Goal: Task Accomplishment & Management: Complete application form

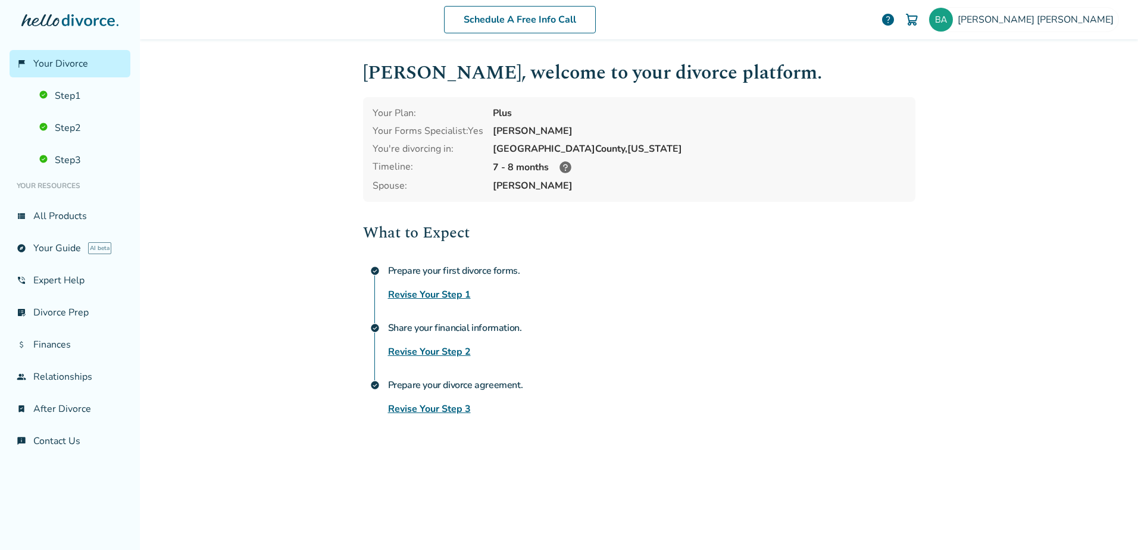
click at [436, 406] on link "Revise Your Step 3" at bounding box center [429, 409] width 83 height 14
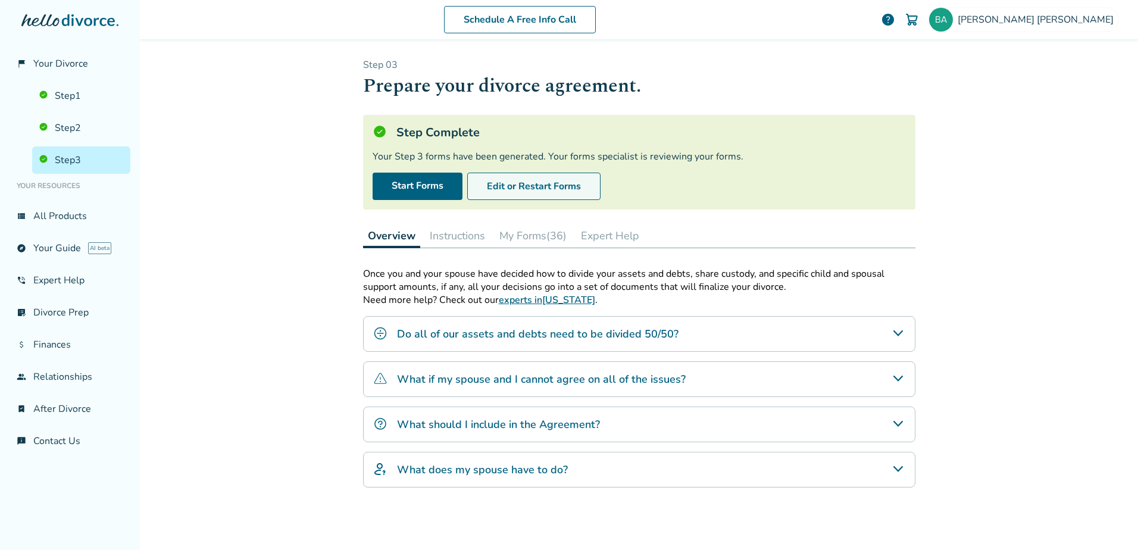
click at [544, 179] on button "Edit or Restart Forms" at bounding box center [533, 186] width 133 height 27
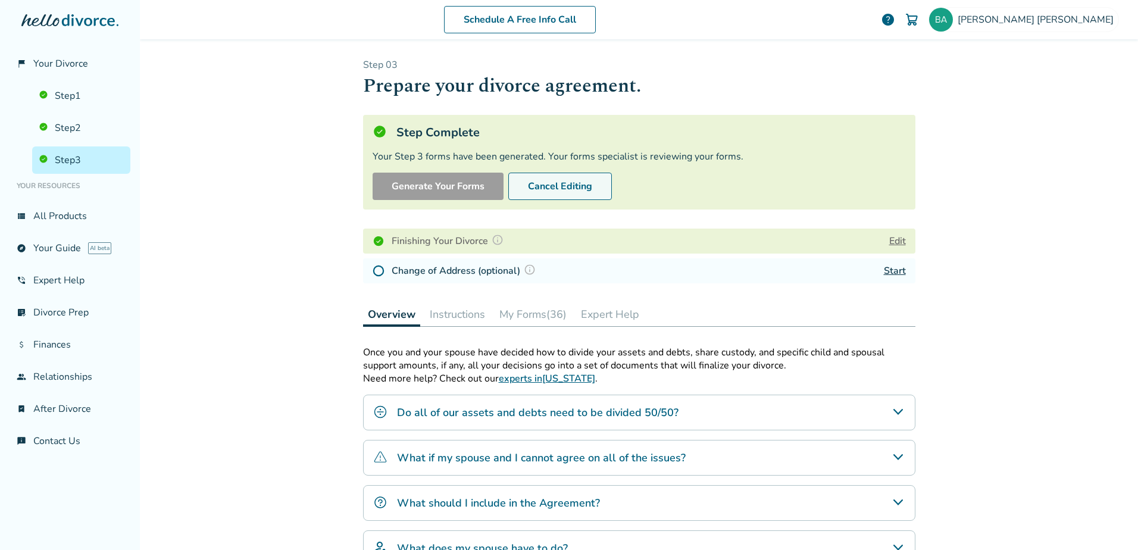
click at [569, 186] on button "Cancel Editing" at bounding box center [560, 186] width 104 height 27
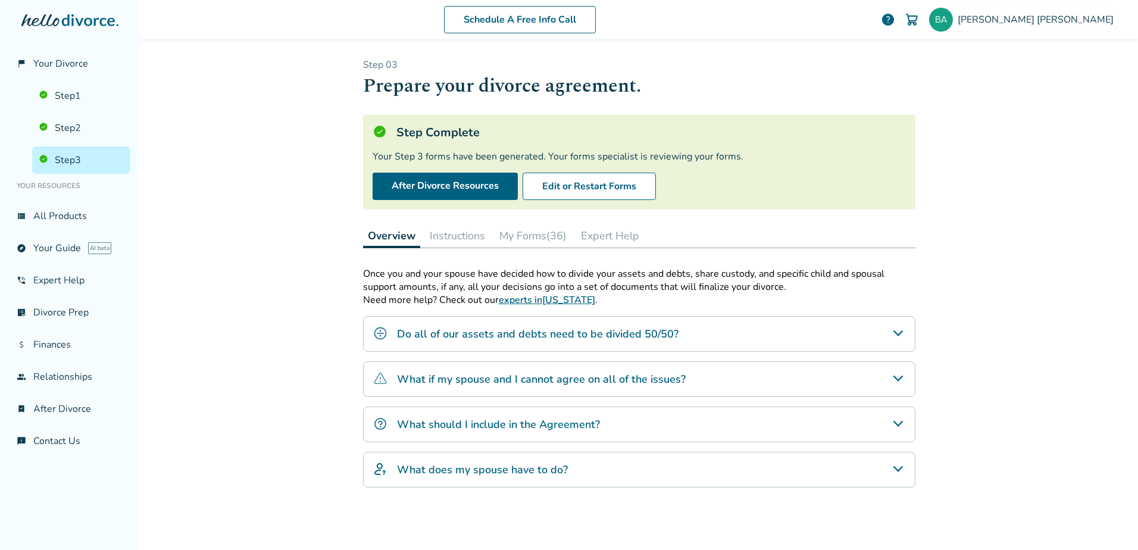
click at [522, 233] on button "My Forms (36)" at bounding box center [532, 236] width 77 height 24
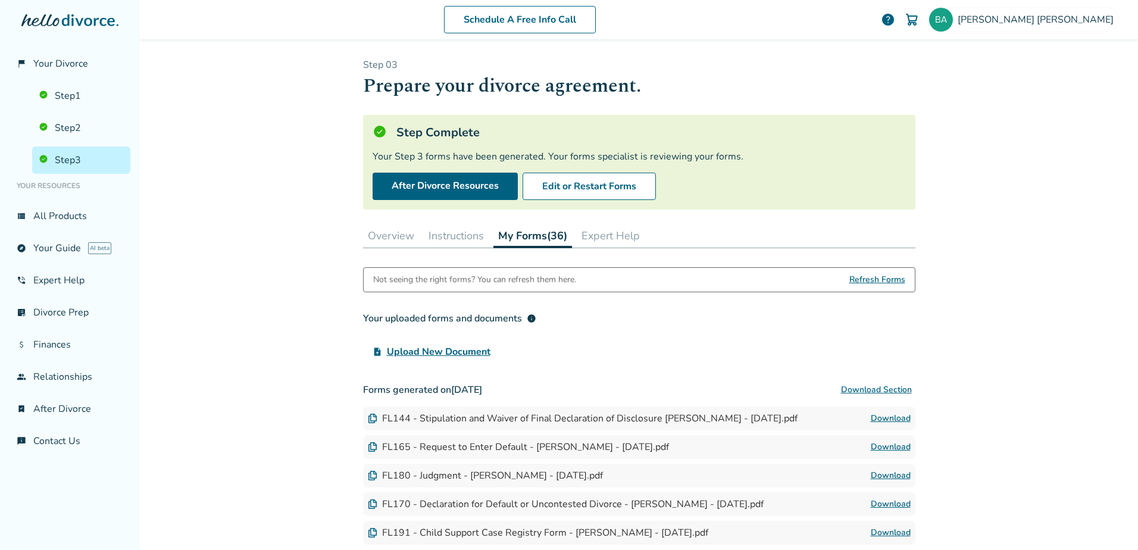
click at [466, 240] on button "Instructions" at bounding box center [456, 236] width 65 height 24
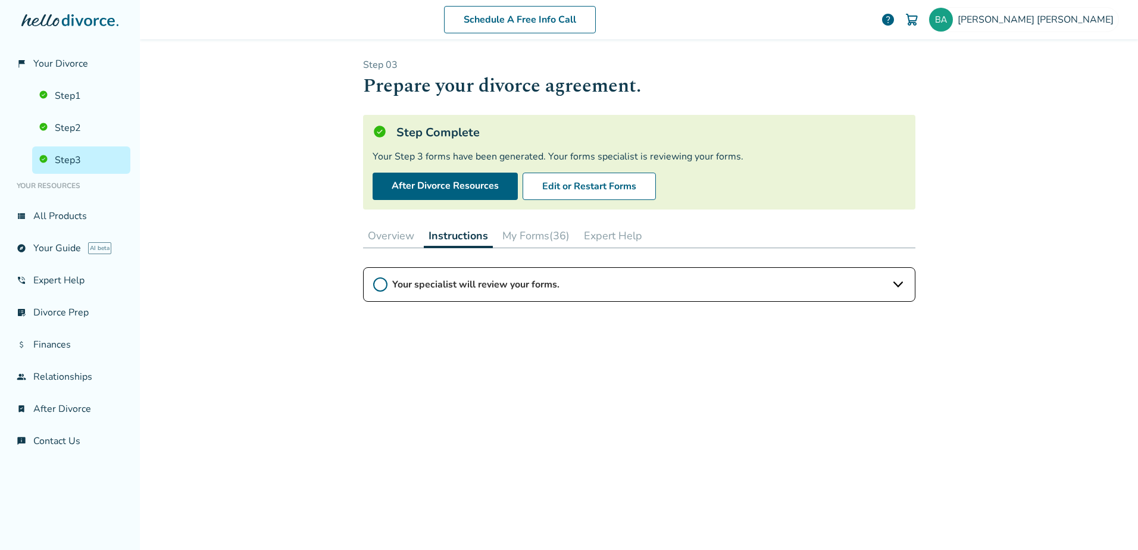
click at [552, 281] on span "Your specialist will review your forms." at bounding box center [639, 284] width 494 height 13
click at [377, 236] on button "Overview" at bounding box center [391, 236] width 56 height 24
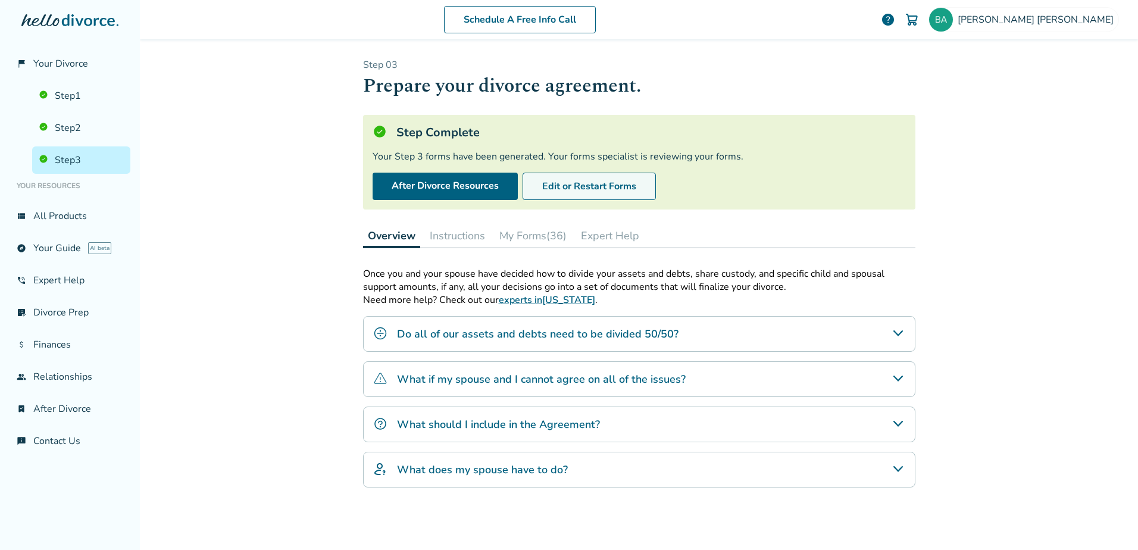
click at [589, 196] on button "Edit or Restart Forms" at bounding box center [588, 186] width 133 height 27
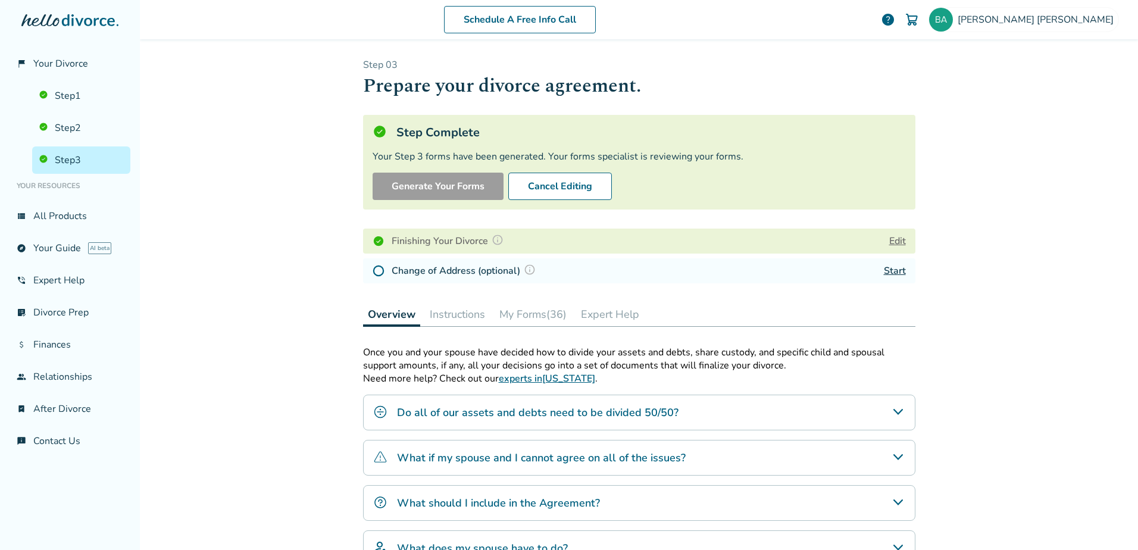
click at [492, 241] on img at bounding box center [497, 240] width 12 height 12
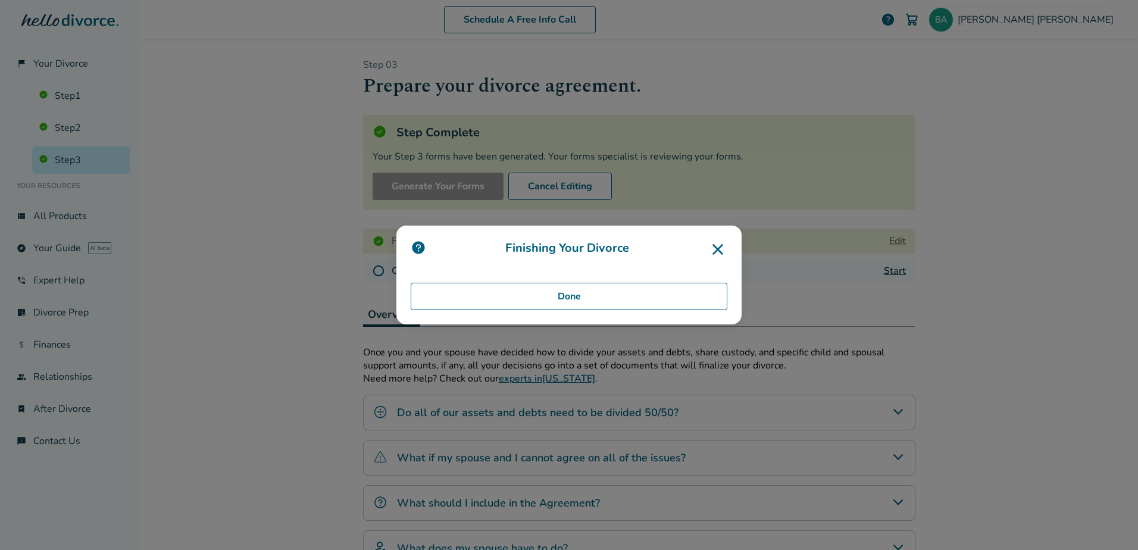
click at [614, 293] on button "Done" at bounding box center [569, 296] width 317 height 27
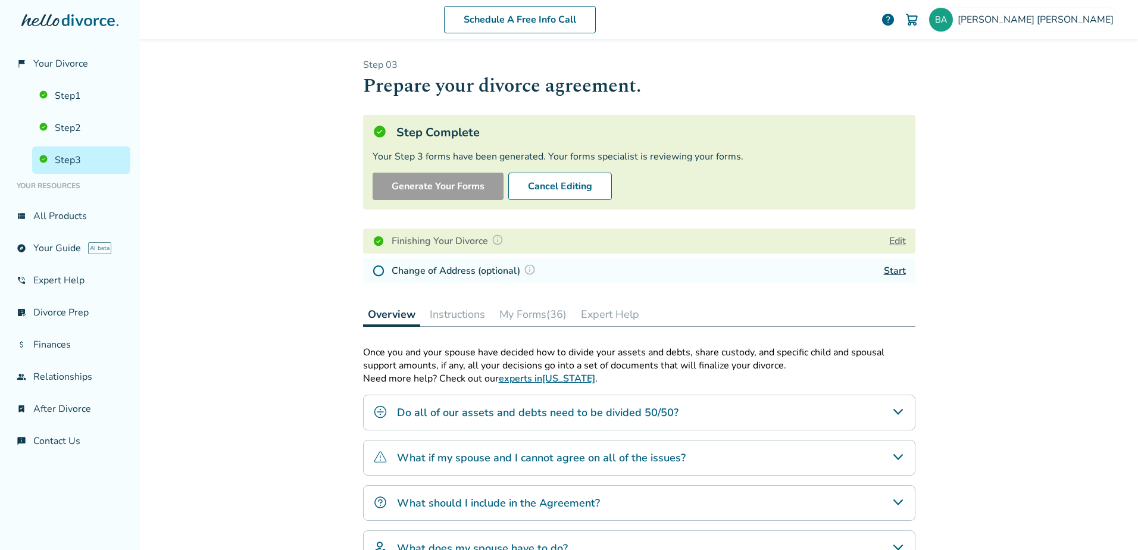
click at [717, 95] on h1 "Prepare your divorce agreement." at bounding box center [639, 85] width 552 height 29
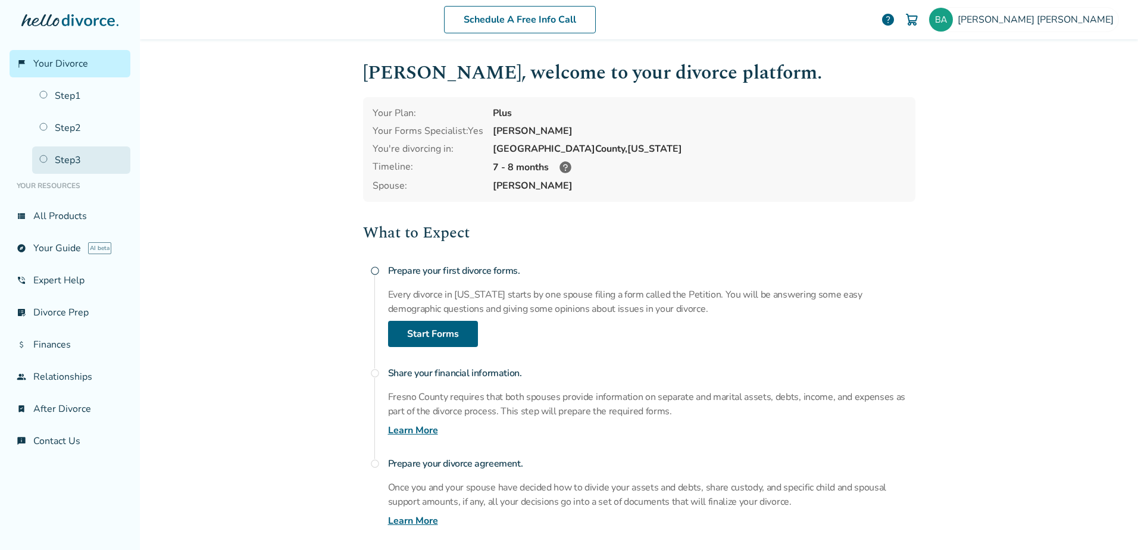
click at [76, 161] on link "Step 3" at bounding box center [81, 159] width 98 height 27
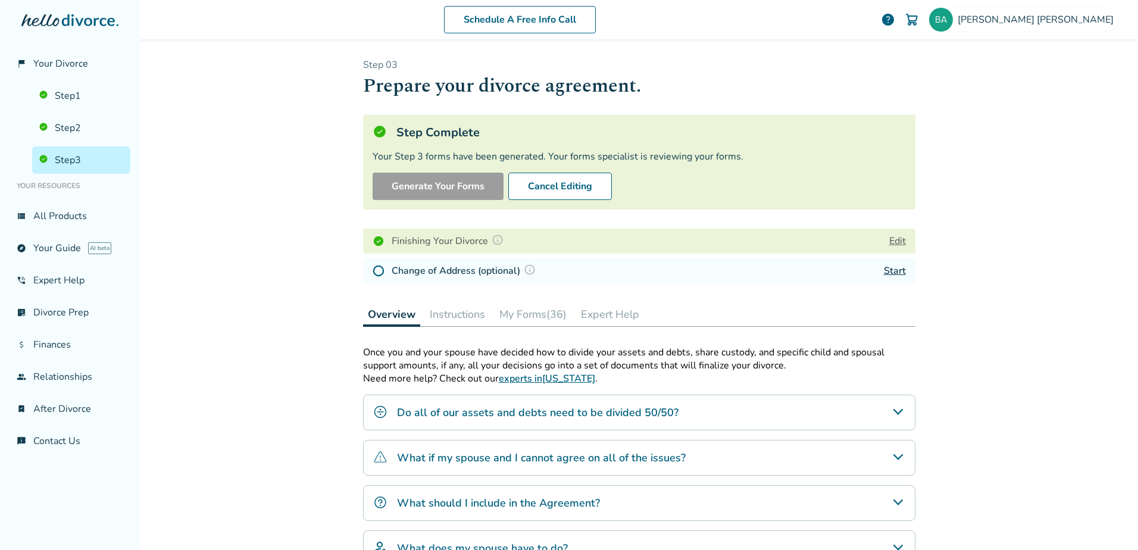
click at [889, 243] on button "Edit" at bounding box center [897, 241] width 17 height 14
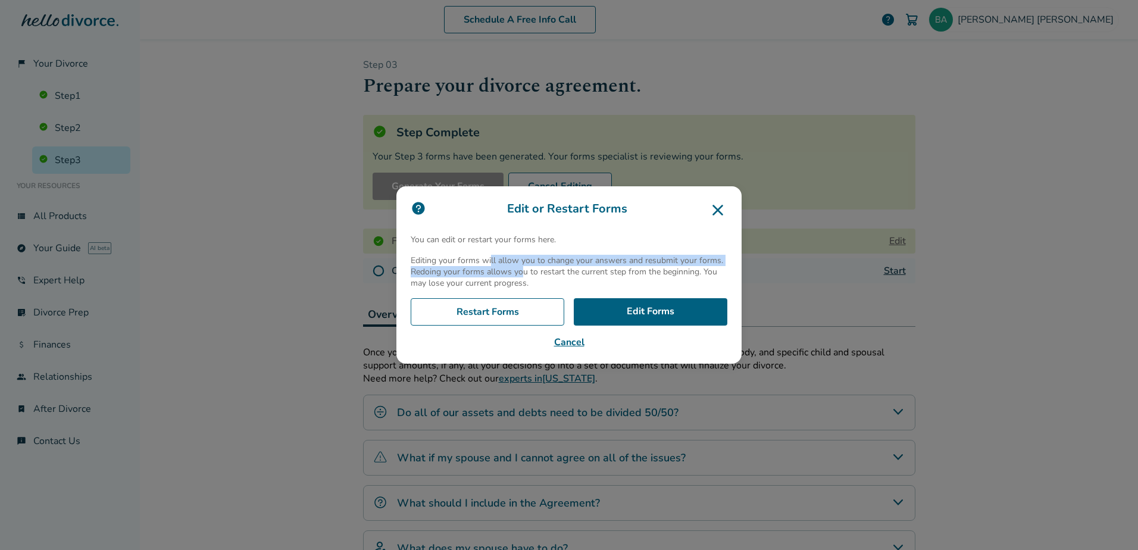
drag, startPoint x: 489, startPoint y: 264, endPoint x: 519, endPoint y: 274, distance: 32.0
click at [519, 274] on p "Editing your forms will allow you to change your answers and resubmit your form…" at bounding box center [569, 272] width 317 height 34
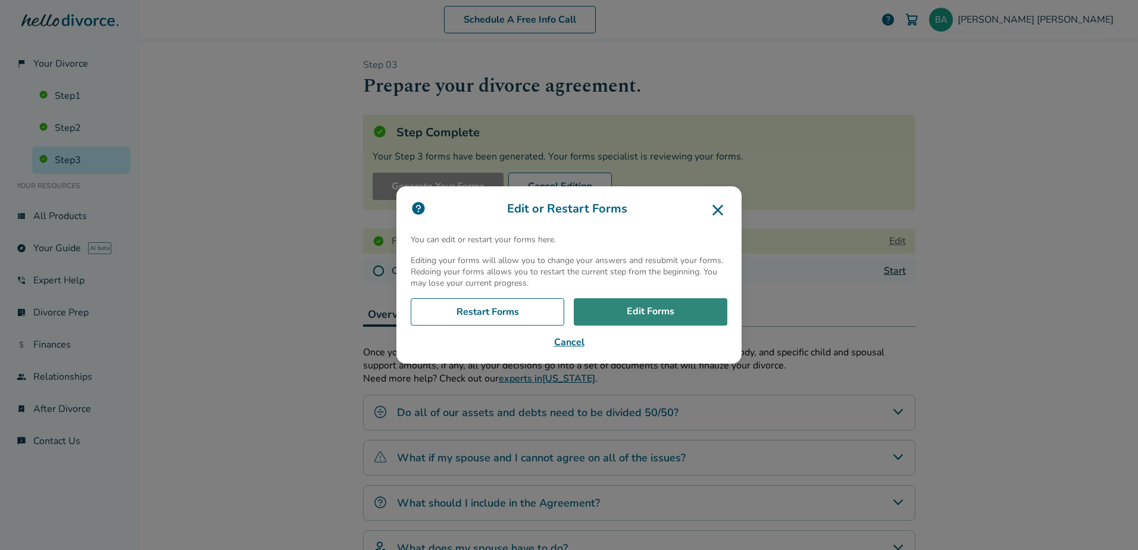
click at [693, 309] on link "Edit Forms" at bounding box center [651, 311] width 154 height 27
